Goal: Find specific page/section: Find specific page/section

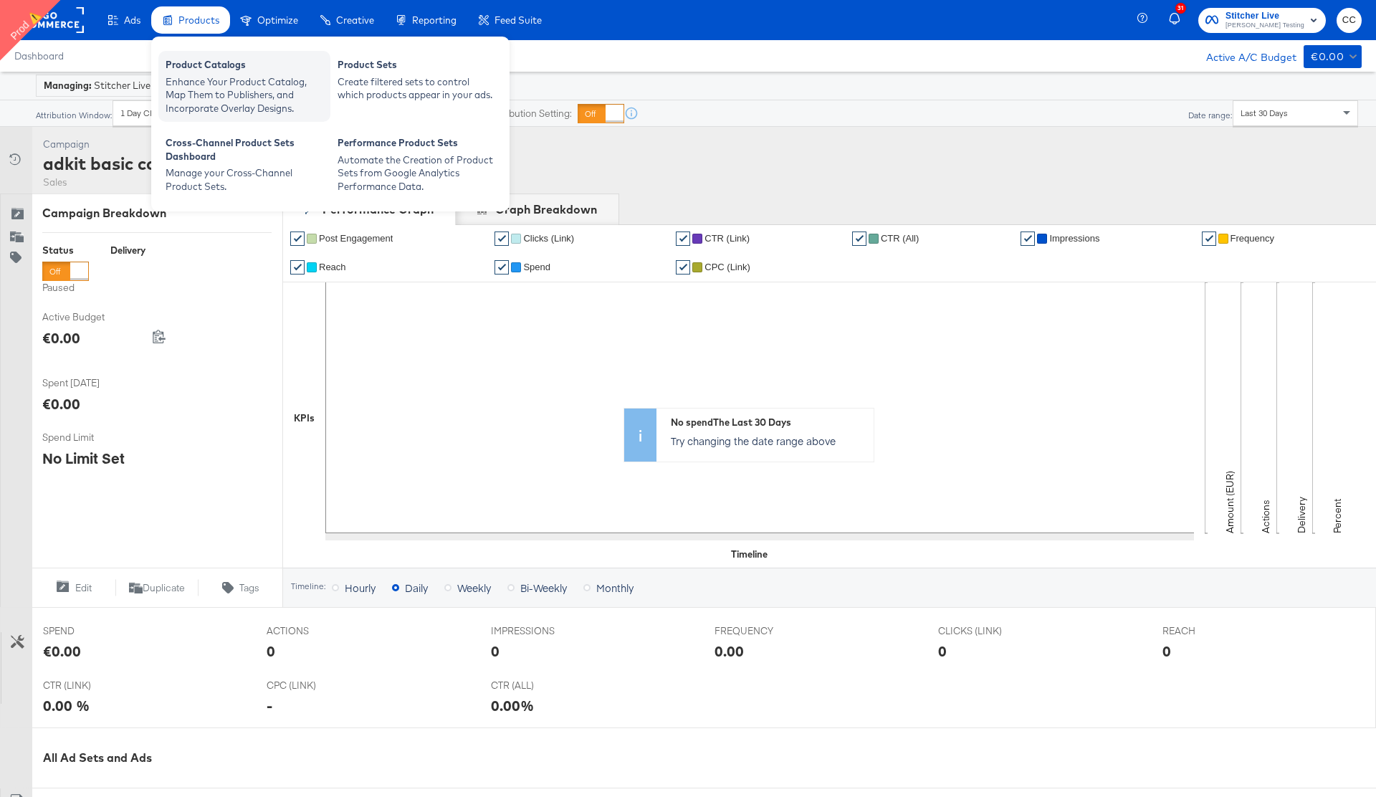
click at [211, 81] on div "Enhance Your Product Catalog, Map Them to Publishers, and Incorporate Overlay D…" at bounding box center [245, 95] width 158 height 40
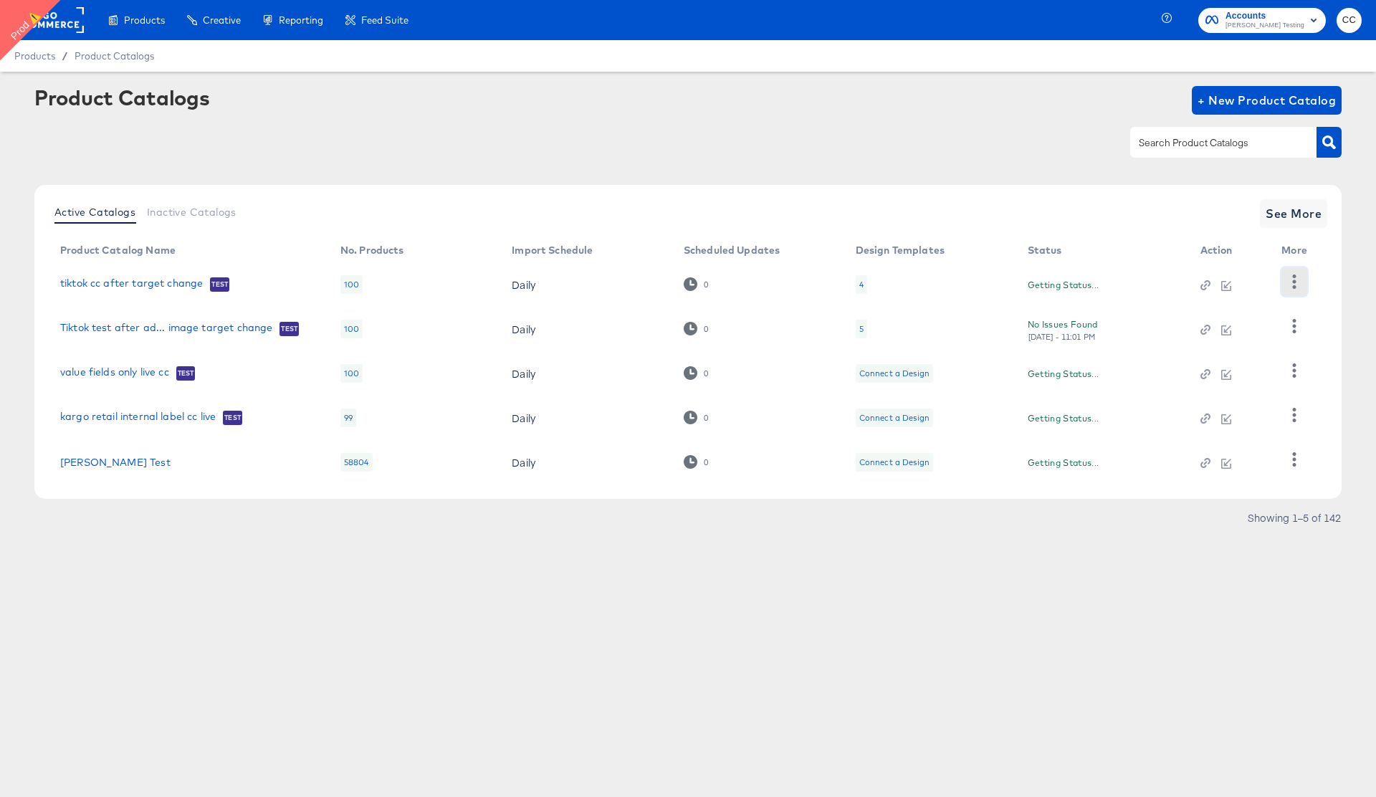
click at [1297, 280] on icon "button" at bounding box center [1294, 281] width 14 height 14
click at [120, 287] on link "tiktok cc after target change" at bounding box center [131, 284] width 143 height 14
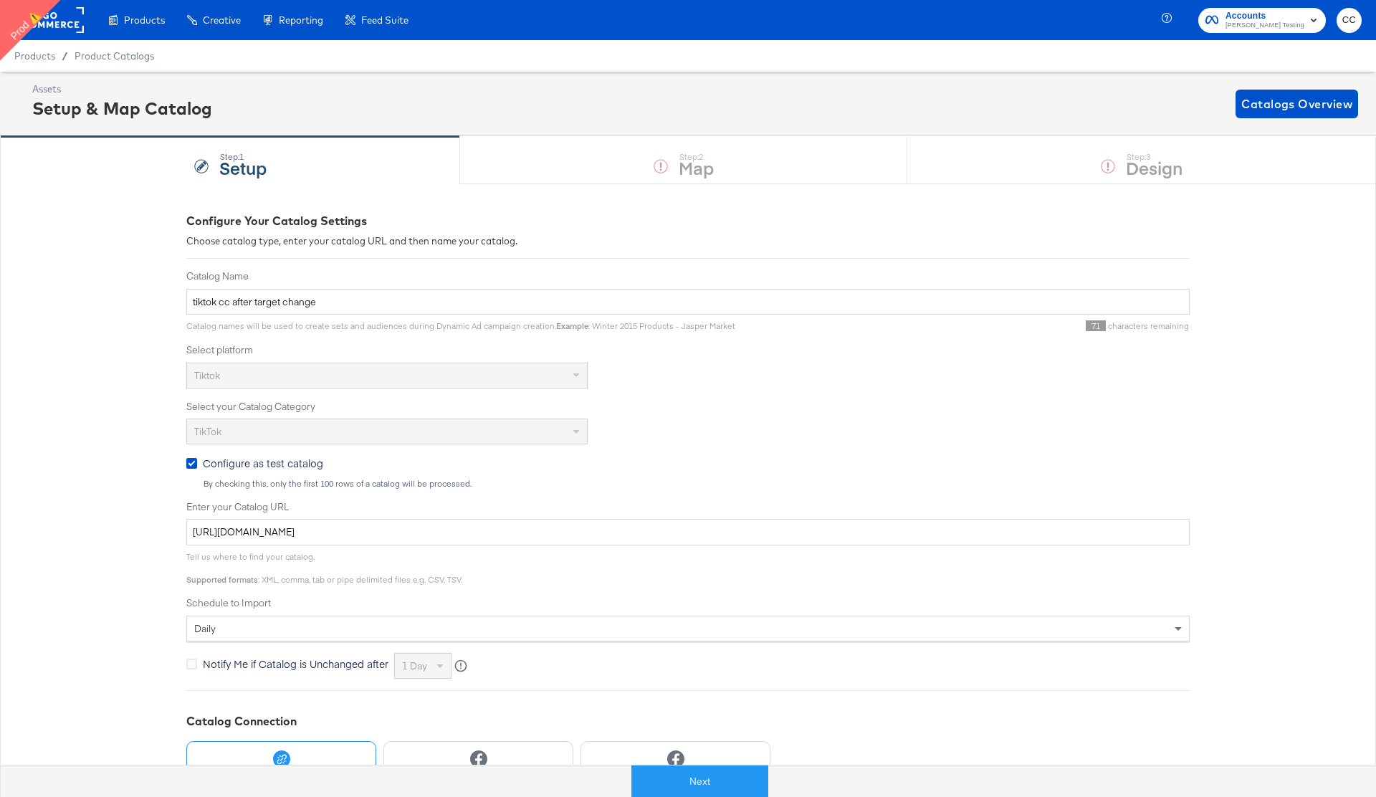
scroll to position [135, 0]
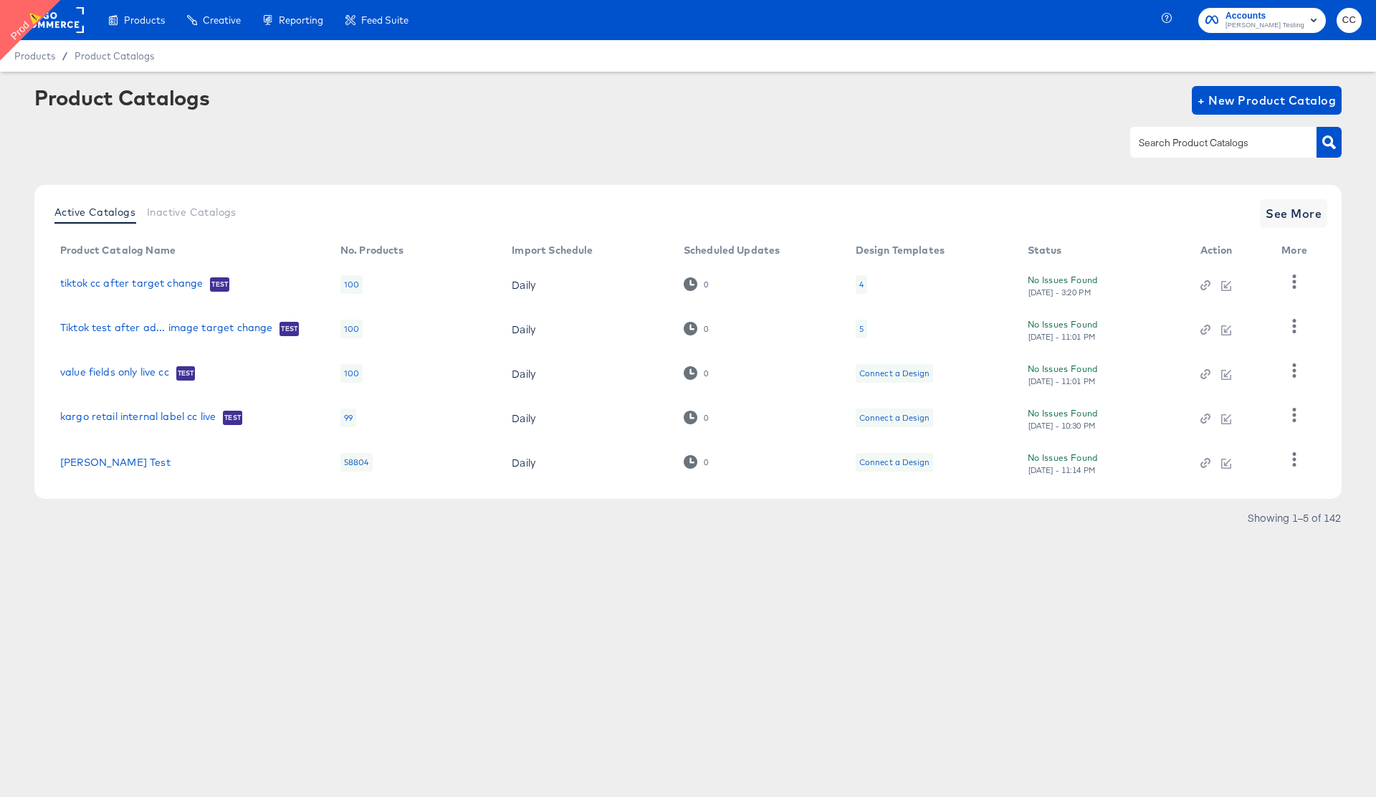
click at [1157, 148] on input "text" at bounding box center [1212, 143] width 153 height 16
type input "connec"
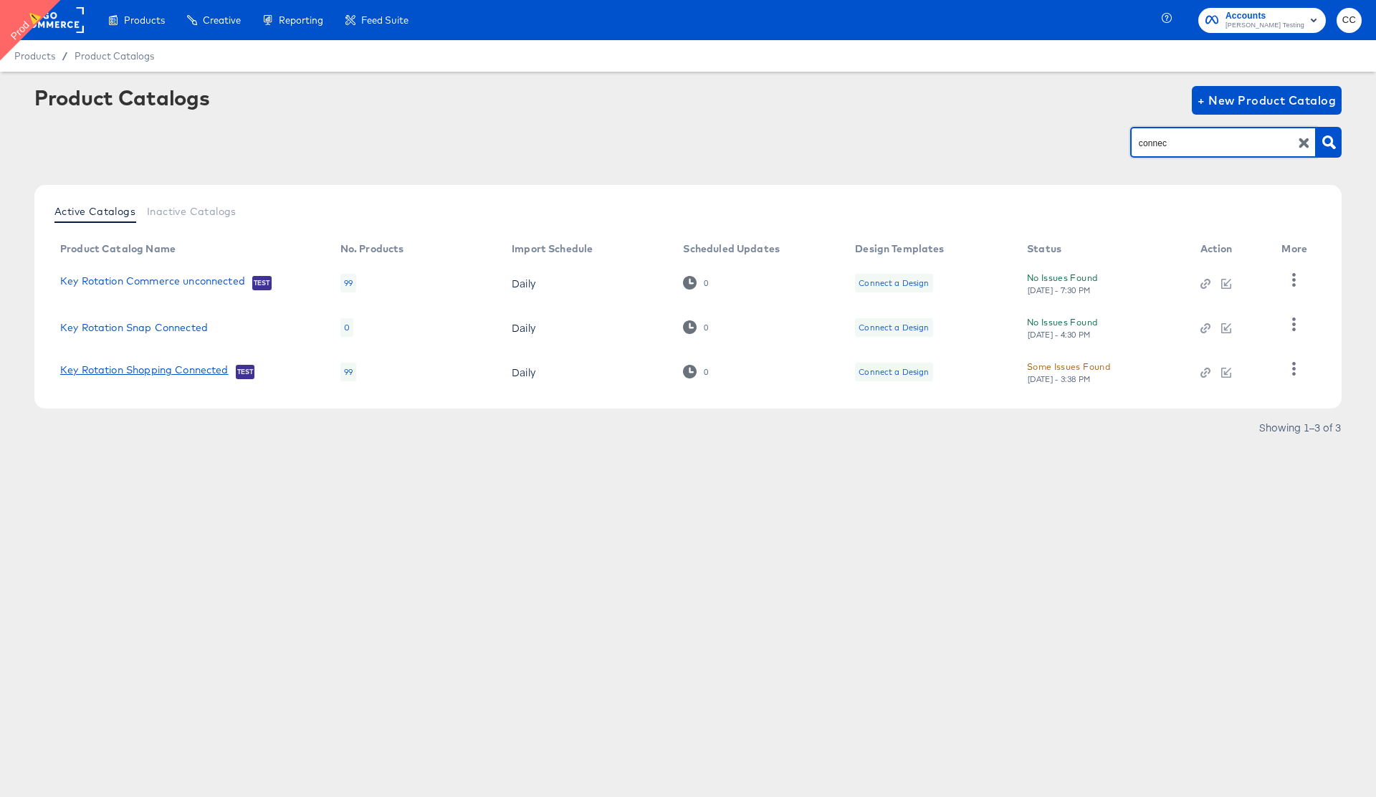
click at [176, 368] on link "Key Rotation Shopping Connected" at bounding box center [144, 371] width 168 height 14
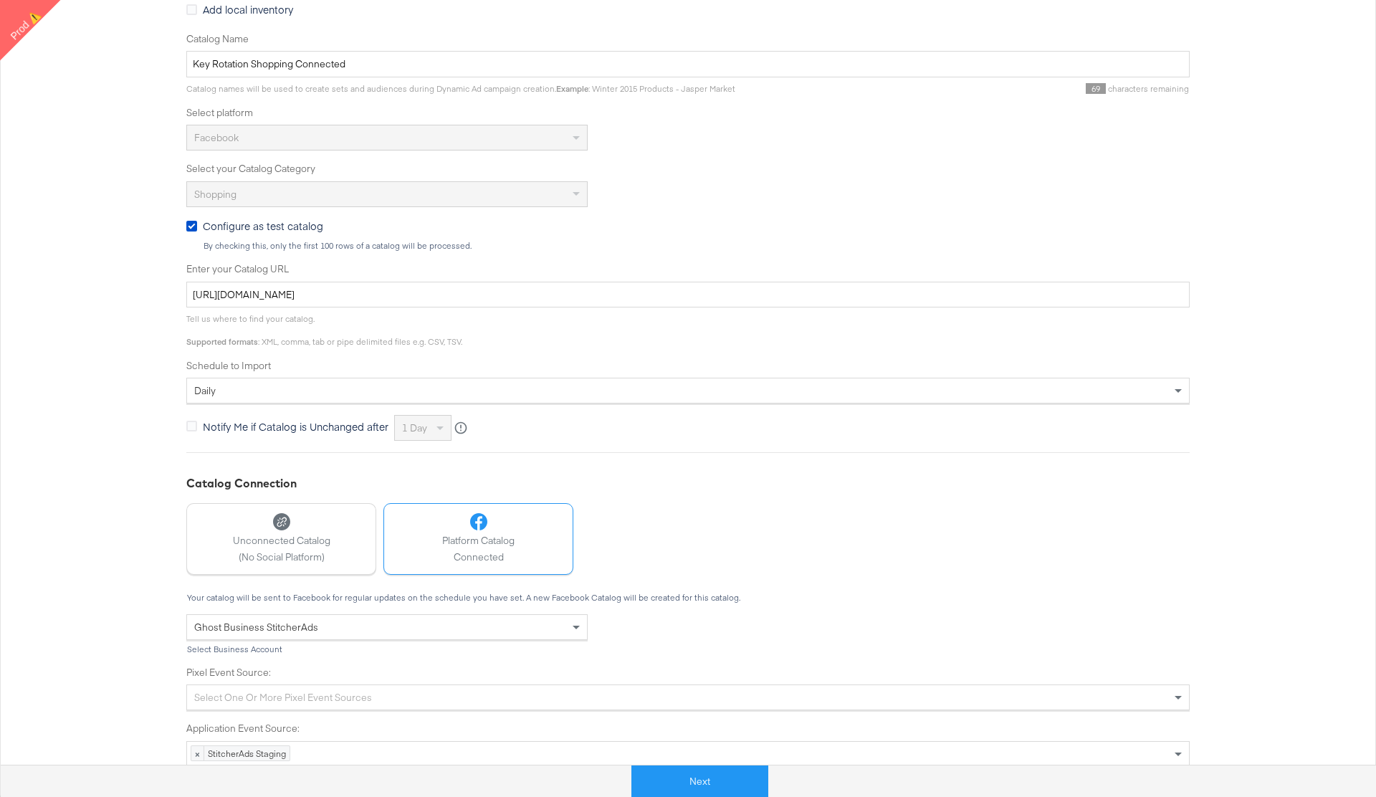
scroll to position [277, 0]
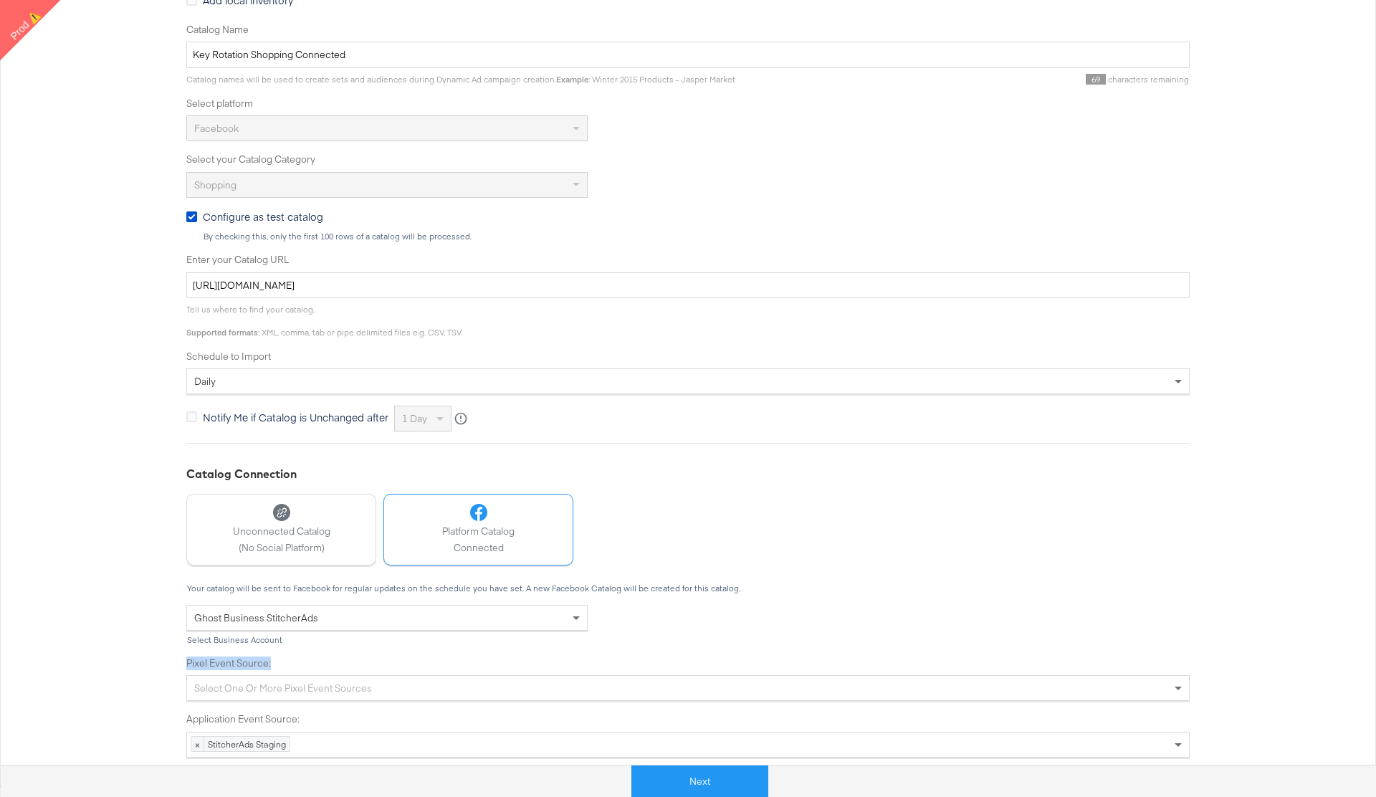
drag, startPoint x: 181, startPoint y: 660, endPoint x: 308, endPoint y: 661, distance: 126.9
click at [308, 661] on div "Configure Your Catalog Settings Choose catalog type, enter your catalog URL and…" at bounding box center [688, 346] width 1376 height 879
